Goal: Transaction & Acquisition: Purchase product/service

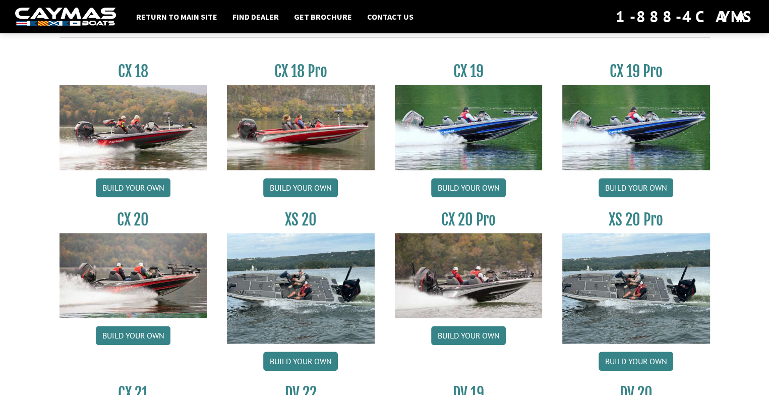
scroll to position [857, 0]
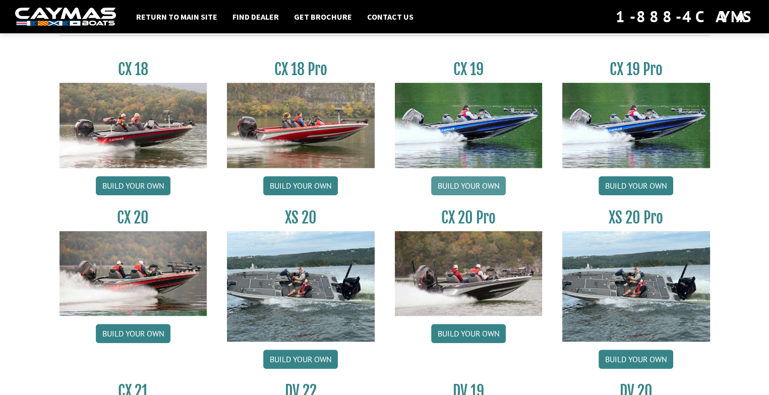
click at [473, 185] on link "Build your own" at bounding box center [468, 185] width 75 height 19
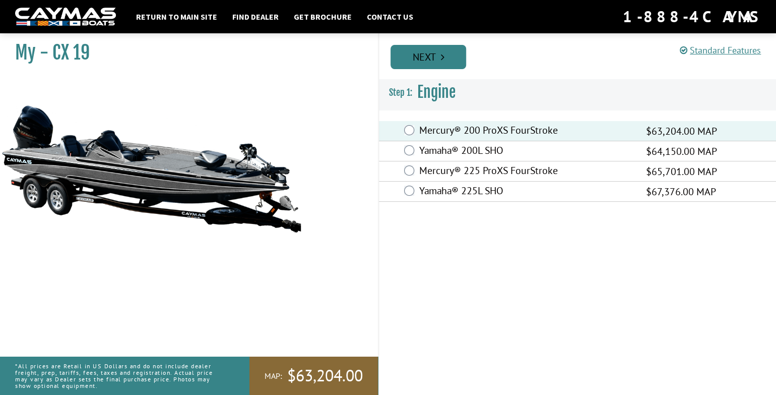
click at [422, 54] on link "Next" at bounding box center [429, 57] width 76 height 24
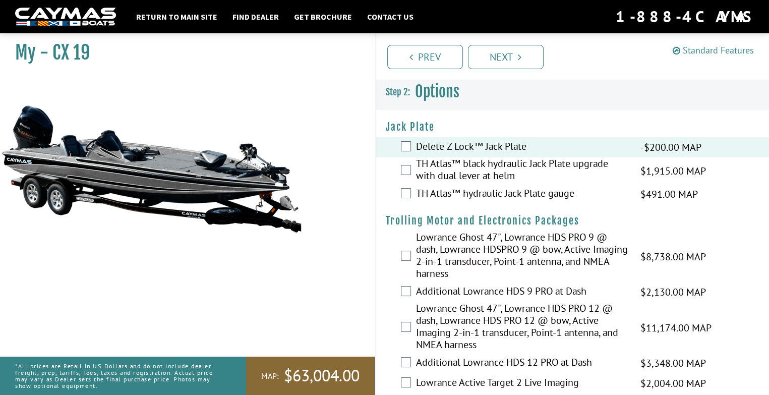
click at [696, 51] on link "Standard Features" at bounding box center [713, 50] width 81 height 12
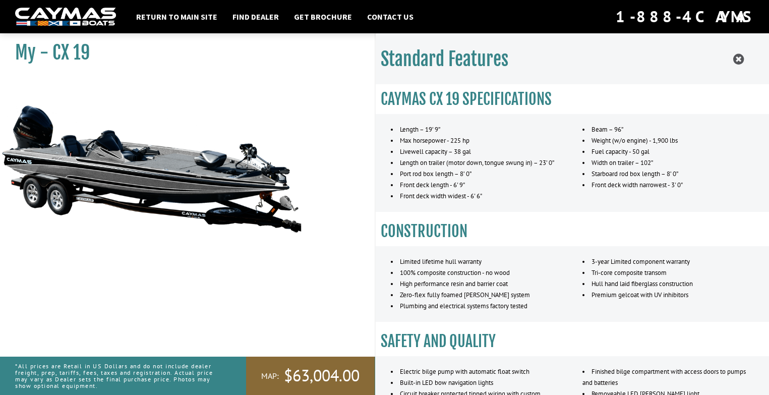
click at [669, 141] on li "Weight (w/o engine) - 1,900 lbs" at bounding box center [667, 140] width 171 height 11
